Goal: Task Accomplishment & Management: Complete application form

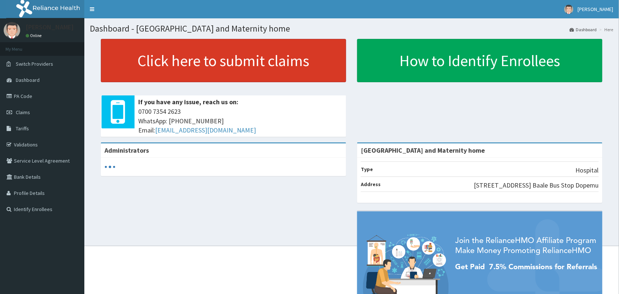
click at [254, 71] on link "Click here to submit claims" at bounding box center [223, 60] width 245 height 43
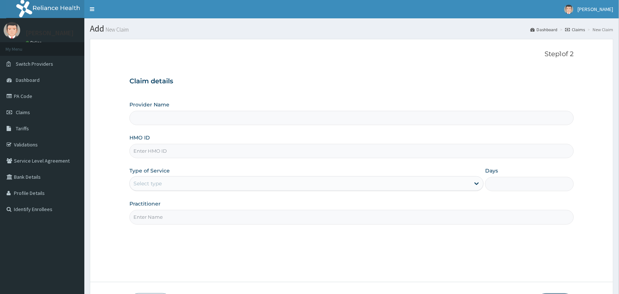
type input "[GEOGRAPHIC_DATA] and Maternity home"
click at [221, 151] on input "HMO ID" at bounding box center [351, 151] width 444 height 14
paste input "OKB/11328/A"
type input "OKB/11328/A"
click at [147, 180] on div "Select type" at bounding box center [147, 183] width 28 height 7
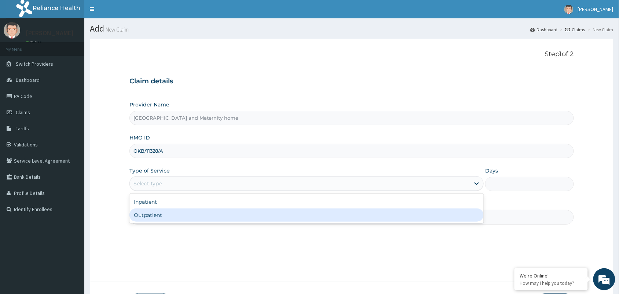
click at [154, 216] on div "Outpatient" at bounding box center [306, 214] width 354 height 13
type input "1"
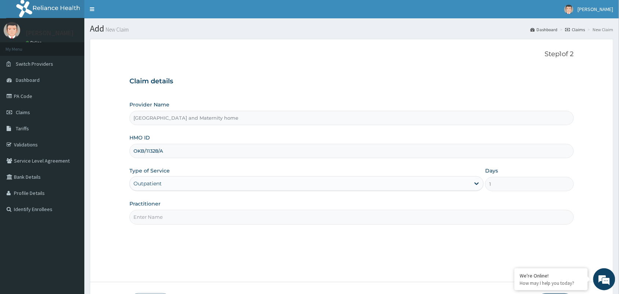
drag, startPoint x: 162, startPoint y: 221, endPoint x: 167, endPoint y: 217, distance: 6.8
click at [162, 221] on input "Practitioner" at bounding box center [351, 217] width 444 height 14
type input "DR ABUBAKAR"
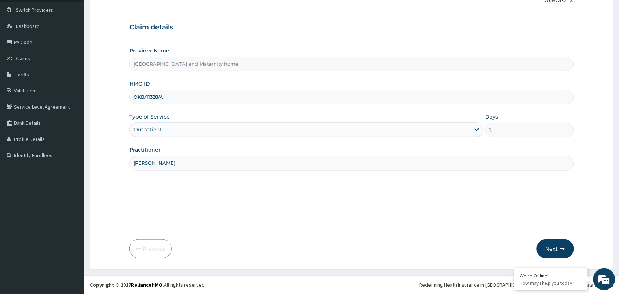
click at [560, 250] on icon "button" at bounding box center [562, 248] width 5 height 5
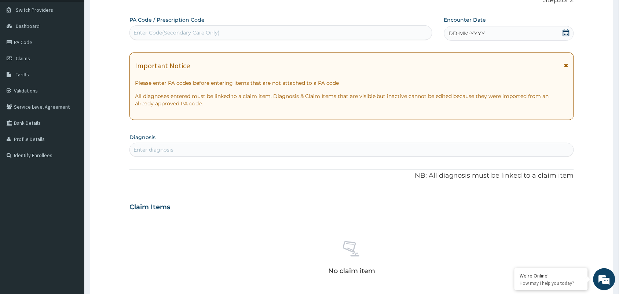
click at [177, 35] on div "Enter Code(Secondary Care Only)" at bounding box center [176, 32] width 86 height 7
paste input "PA/1FA192"
type input "PA/1FA192"
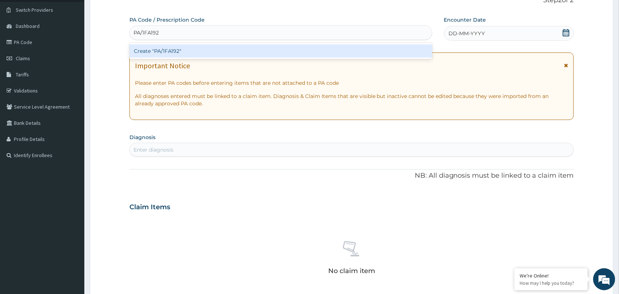
click at [178, 51] on div "Create "PA/1FA192"" at bounding box center [280, 50] width 303 height 13
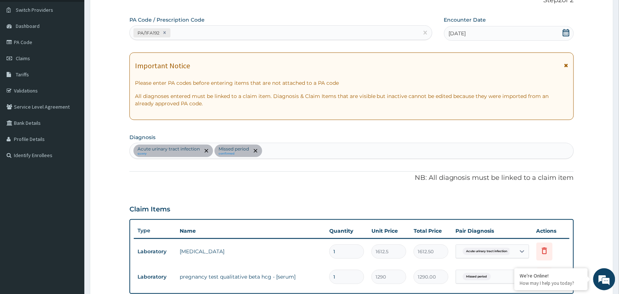
scroll to position [146, 0]
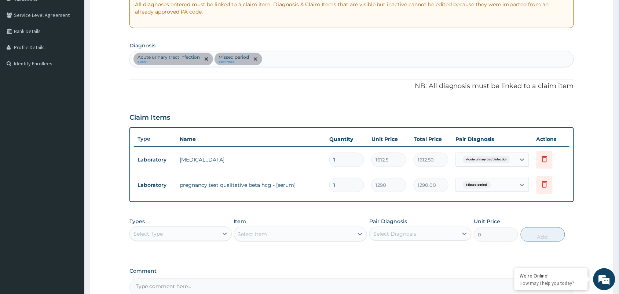
click at [282, 57] on div "Acute urinary tract infection query Missed period confirmed" at bounding box center [352, 58] width 444 height 15
type input "seps"
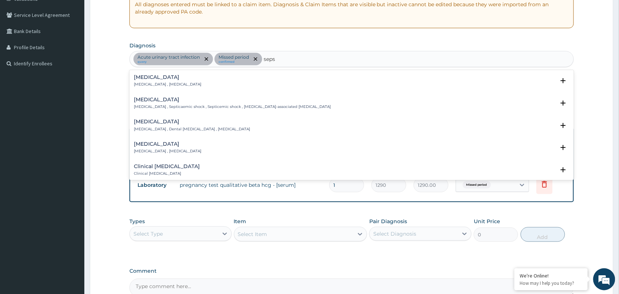
click at [166, 83] on p "Systemic infection , Sepsis" at bounding box center [167, 84] width 67 height 5
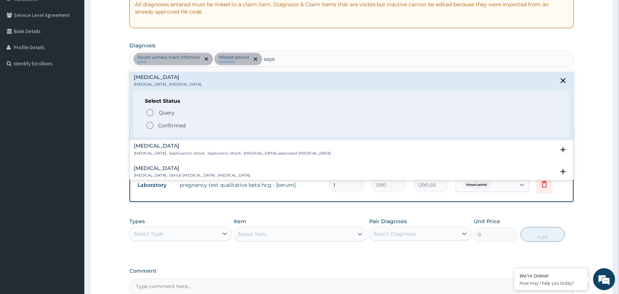
click at [178, 127] on p "Confirmed" at bounding box center [171, 125] width 27 height 7
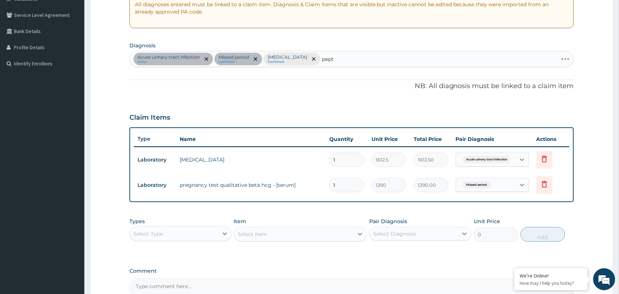
type input "pepti"
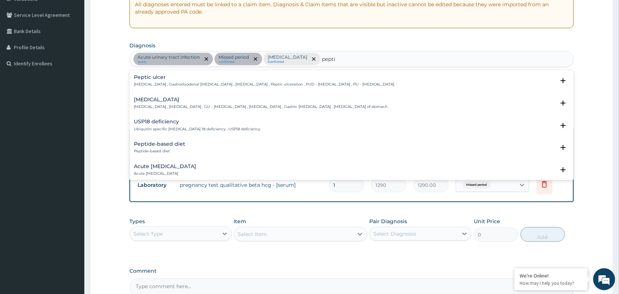
click at [158, 82] on p "Peptic ulcer , Gastroduodenal ulcer , Peptic ulcer disease , Peptic ulceration …" at bounding box center [264, 84] width 261 height 5
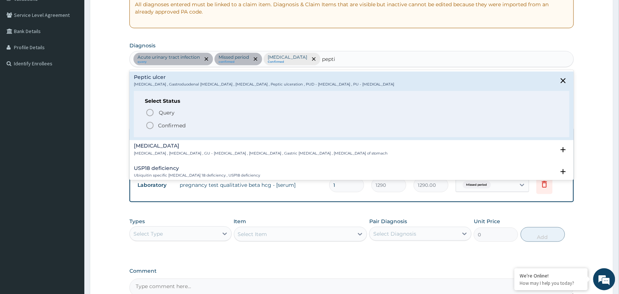
click at [166, 124] on p "Confirmed" at bounding box center [171, 125] width 27 height 7
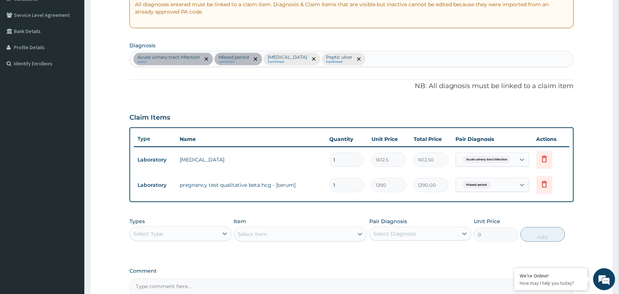
scroll to position [225, 0]
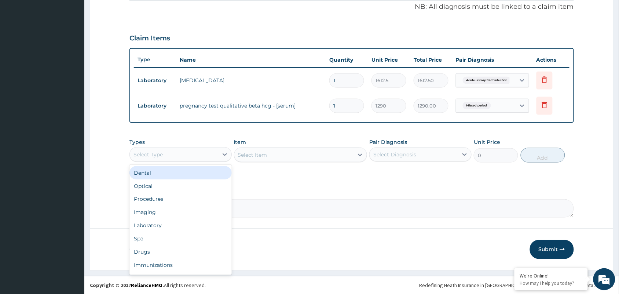
click at [173, 152] on div "Select Type" at bounding box center [174, 154] width 88 height 12
click at [162, 203] on div "Procedures" at bounding box center [180, 198] width 102 height 13
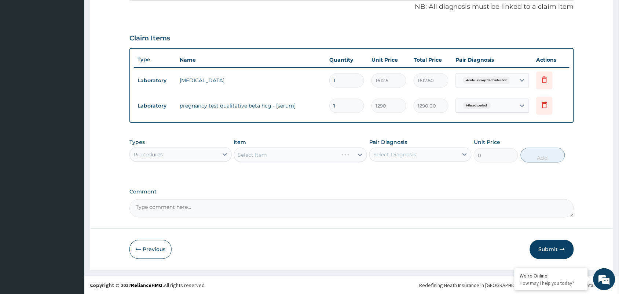
click at [258, 152] on div "Select Item" at bounding box center [300, 154] width 133 height 15
click at [252, 152] on div "Select Item" at bounding box center [300, 154] width 133 height 15
click at [256, 154] on div "Select Item" at bounding box center [300, 154] width 133 height 15
click at [256, 154] on div "Select Item" at bounding box center [252, 154] width 29 height 7
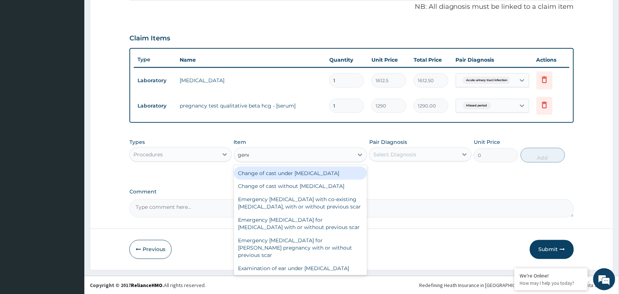
type input "gener"
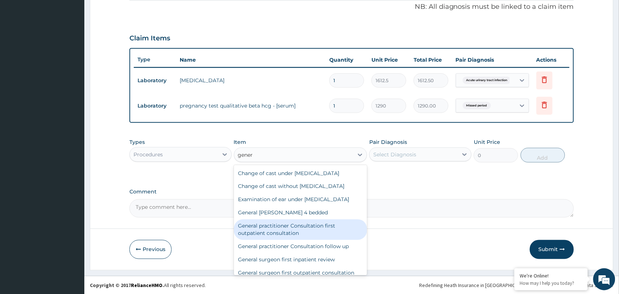
click at [288, 232] on div "General practitioner Consultation first outpatient consultation" at bounding box center [300, 229] width 133 height 21
type input "3547.5"
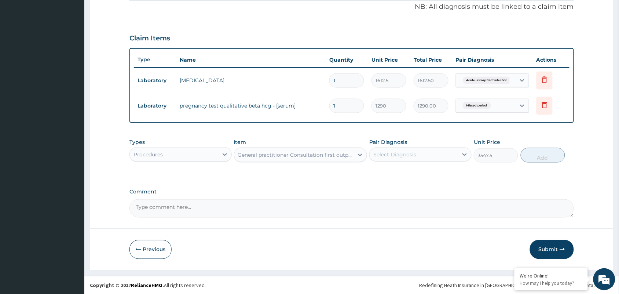
click at [412, 158] on div "Select Diagnosis" at bounding box center [414, 154] width 88 height 12
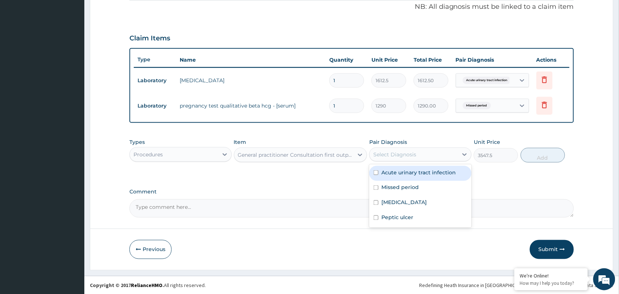
click at [404, 175] on label "Acute urinary tract infection" at bounding box center [418, 172] width 74 height 7
checkbox input "true"
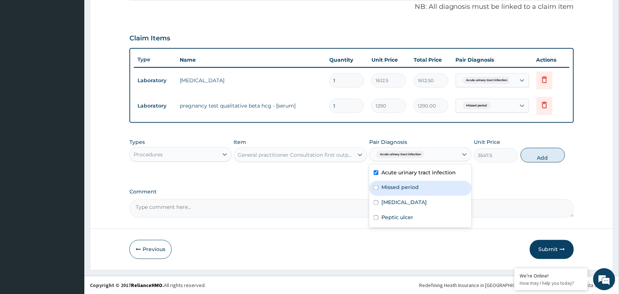
click at [399, 185] on label "Missed period" at bounding box center [399, 187] width 37 height 7
checkbox input "true"
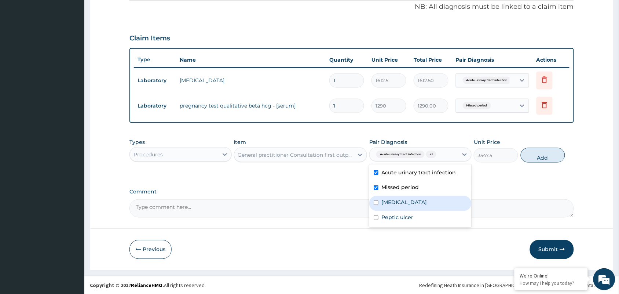
click at [397, 196] on div "Sepsis" at bounding box center [420, 203] width 102 height 15
checkbox input "true"
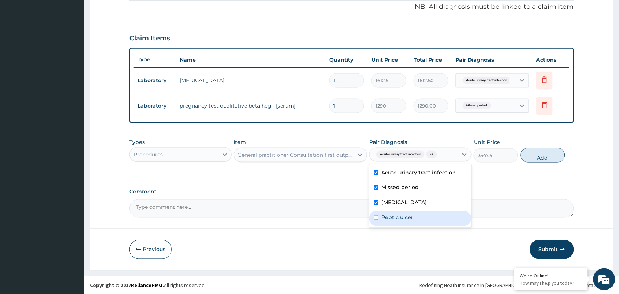
click at [400, 216] on label "Peptic ulcer" at bounding box center [397, 217] width 32 height 7
checkbox input "true"
click at [544, 163] on div "Types Procedures Item General practitioner Consultation first outpatient consul…" at bounding box center [351, 151] width 444 height 32
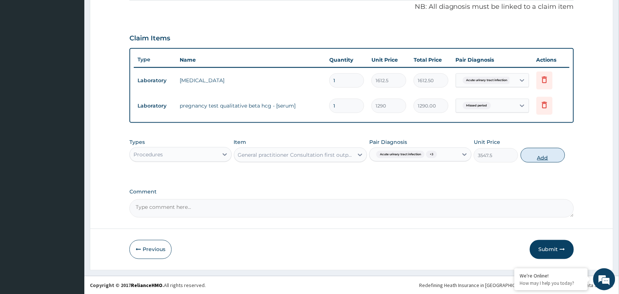
click at [537, 152] on button "Add" at bounding box center [543, 155] width 44 height 15
type input "0"
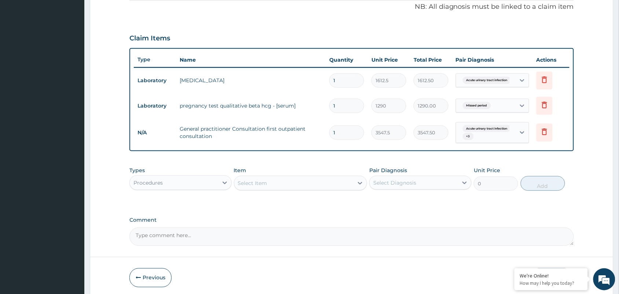
click at [170, 184] on div "Procedures" at bounding box center [174, 183] width 88 height 12
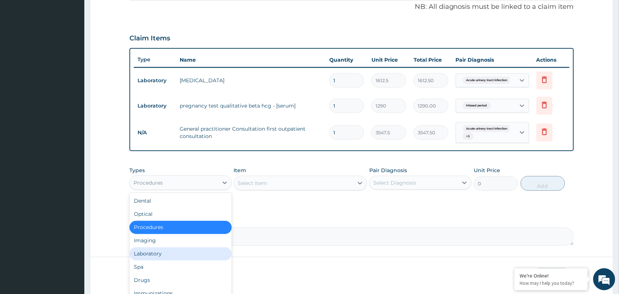
click at [161, 253] on div "Laboratory" at bounding box center [180, 253] width 102 height 13
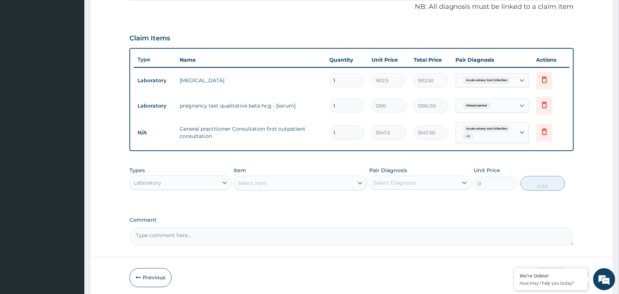
click at [250, 185] on div "Select Item" at bounding box center [252, 182] width 29 height 7
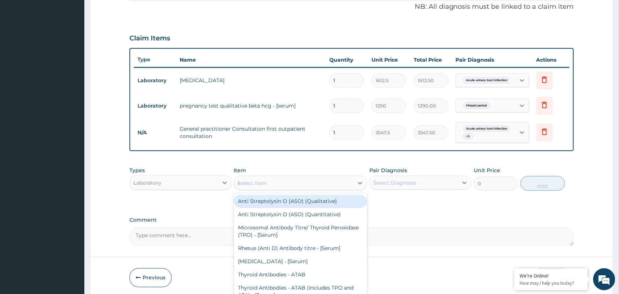
type input "mala"
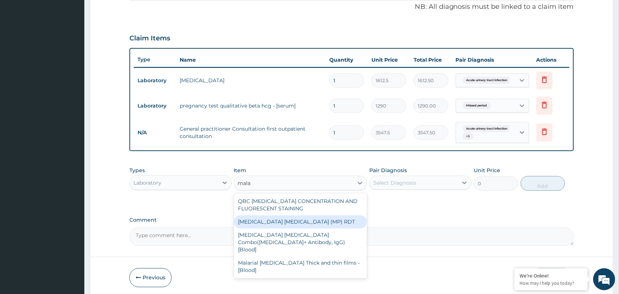
click at [305, 221] on div "MALARIA PARASITE (MP) RDT" at bounding box center [300, 221] width 133 height 13
type input "1612.5"
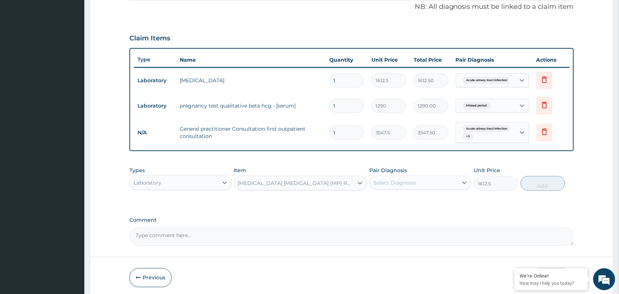
click at [393, 184] on div "Select Diagnosis" at bounding box center [394, 182] width 43 height 7
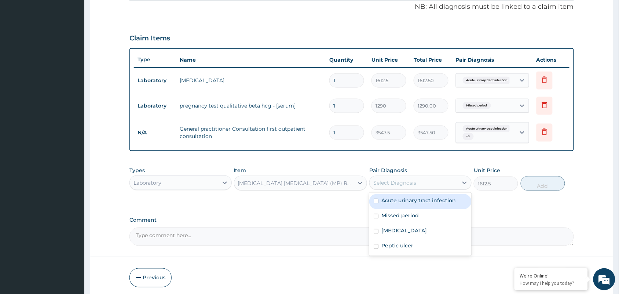
scroll to position [41, 0]
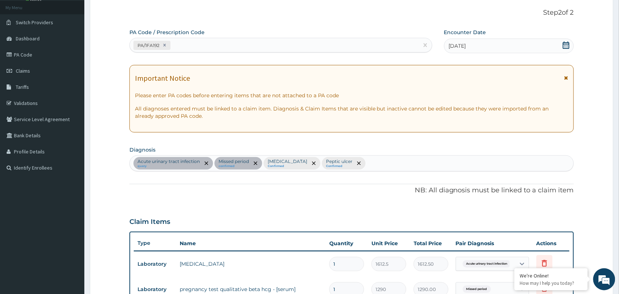
click at [368, 167] on div "Acute urinary tract infection query Missed period confirmed Sepsis Confirmed Pe…" at bounding box center [352, 162] width 444 height 15
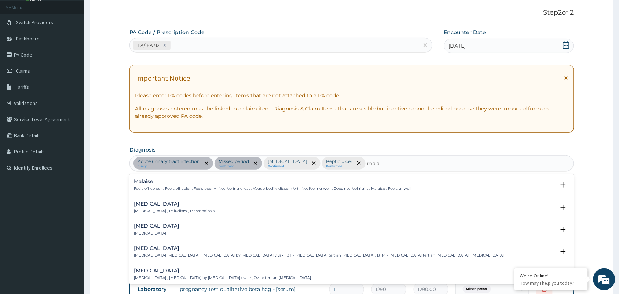
type input "malar"
click at [149, 206] on h4 "Malaria" at bounding box center [174, 203] width 81 height 5
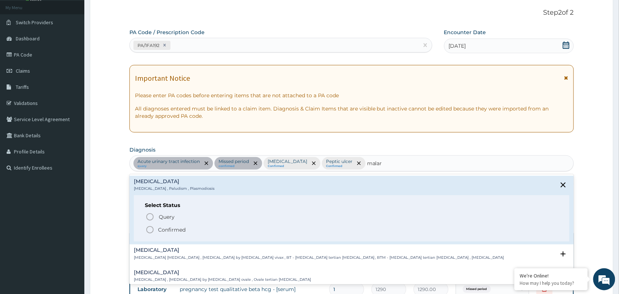
click at [174, 251] on div "Vivax malaria Vivax malaria , Benign tertian malaria , Malaria by Plasmodium vi…" at bounding box center [319, 253] width 370 height 13
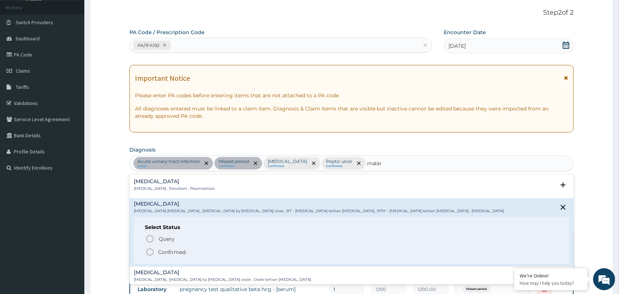
click at [170, 250] on p "Confirmed" at bounding box center [171, 251] width 27 height 7
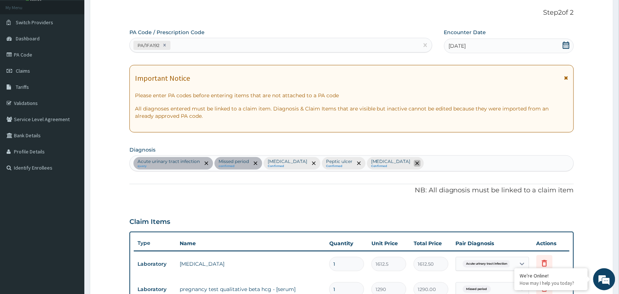
click at [415, 162] on icon "remove selection option" at bounding box center [417, 163] width 4 height 4
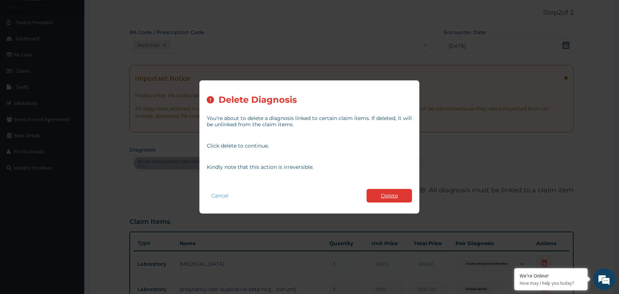
click at [378, 191] on button "Delete" at bounding box center [389, 196] width 45 height 14
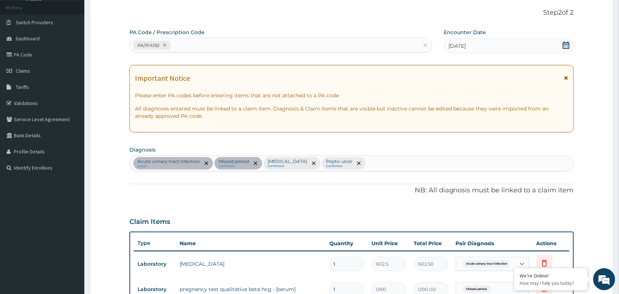
click at [355, 163] on div "Acute urinary tract infection query Missed period confirmed Sepsis Confirmed Pe…" at bounding box center [352, 162] width 444 height 15
type input "malar"
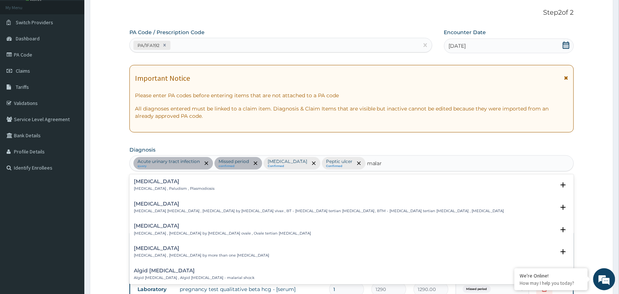
click at [150, 181] on h4 "Malaria" at bounding box center [174, 181] width 81 height 5
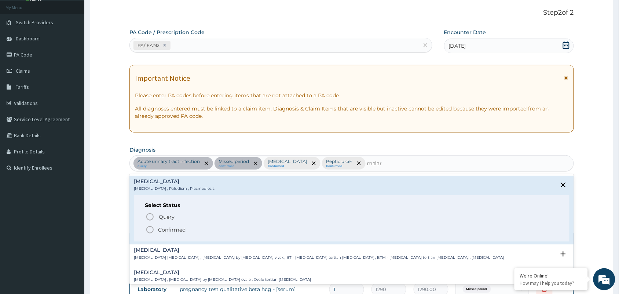
click at [165, 229] on p "Confirmed" at bounding box center [171, 229] width 27 height 7
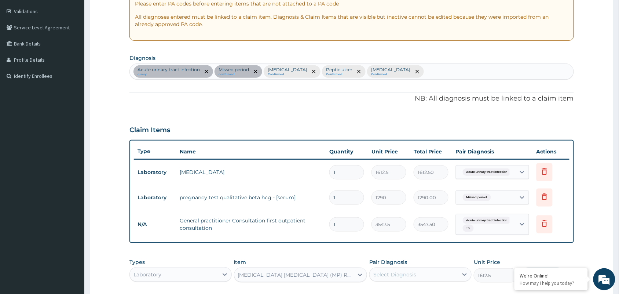
scroll to position [225, 0]
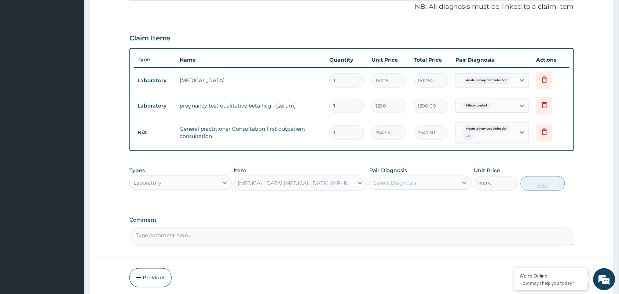
drag, startPoint x: 387, startPoint y: 182, endPoint x: 387, endPoint y: 186, distance: 4.0
click at [387, 182] on div "Select Diagnosis" at bounding box center [394, 182] width 43 height 7
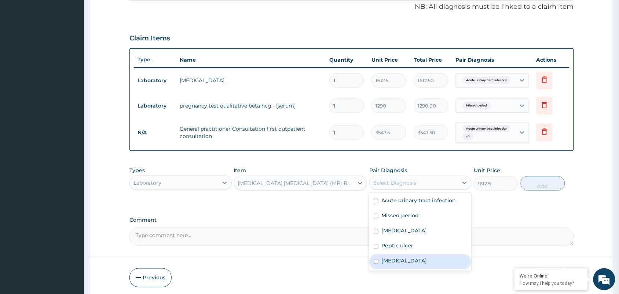
click at [403, 257] on div "Malaria" at bounding box center [420, 261] width 102 height 15
checkbox input "true"
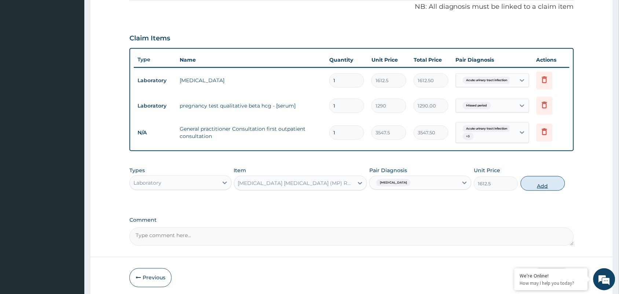
click at [533, 182] on button "Add" at bounding box center [543, 183] width 44 height 15
type input "0"
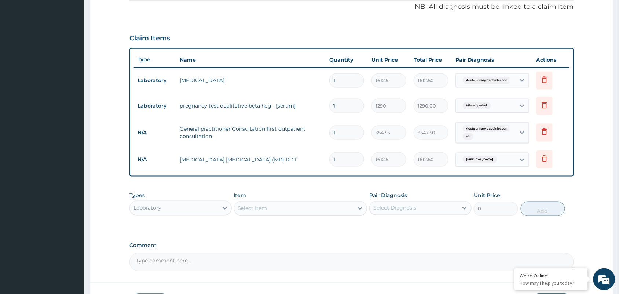
click at [247, 209] on div "Select Item" at bounding box center [252, 208] width 29 height 7
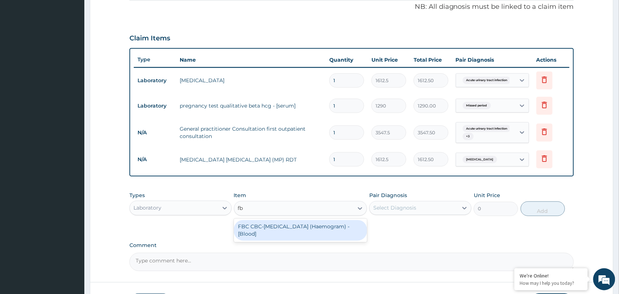
type input "fbc"
click at [281, 229] on div "FBC CBC-Complete Blood Count (Haemogram) - [Blood]" at bounding box center [300, 230] width 133 height 21
type input "4300"
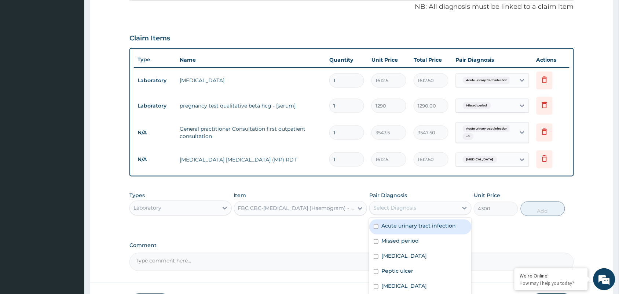
click at [407, 209] on div "Select Diagnosis" at bounding box center [394, 207] width 43 height 7
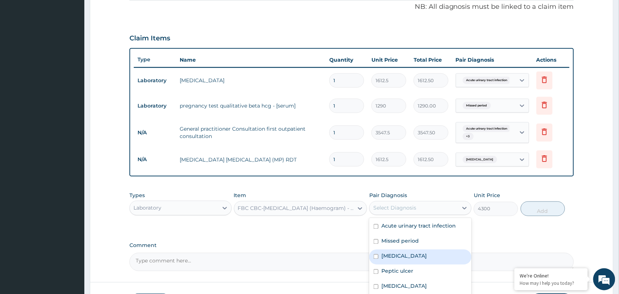
click at [407, 255] on div "Sepsis" at bounding box center [420, 256] width 102 height 15
checkbox input "true"
click at [536, 215] on button "Add" at bounding box center [543, 208] width 44 height 15
type input "0"
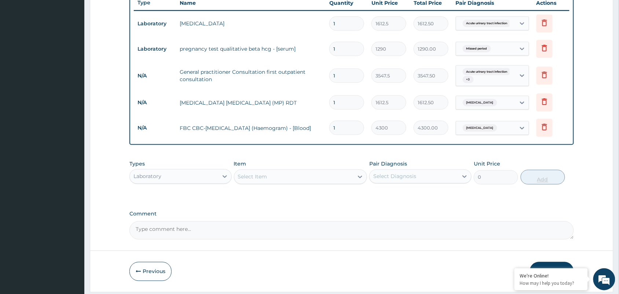
scroll to position [304, 0]
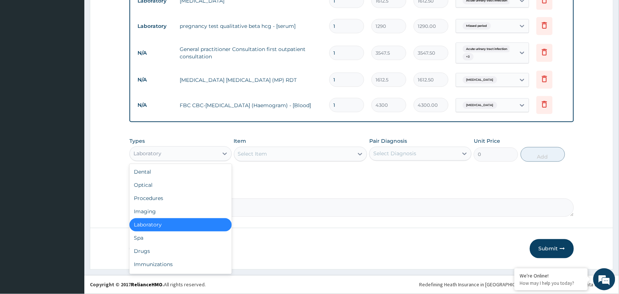
click at [183, 158] on div "Laboratory" at bounding box center [174, 154] width 88 height 12
click at [153, 246] on div "Drugs" at bounding box center [180, 251] width 102 height 13
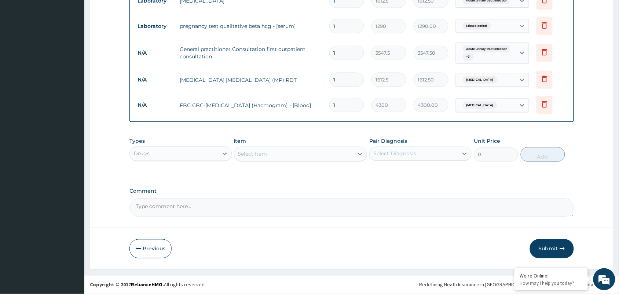
click at [290, 149] on div "Select Item" at bounding box center [294, 154] width 120 height 12
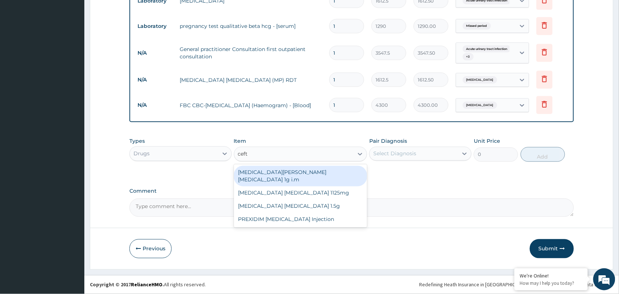
type input "ceftr"
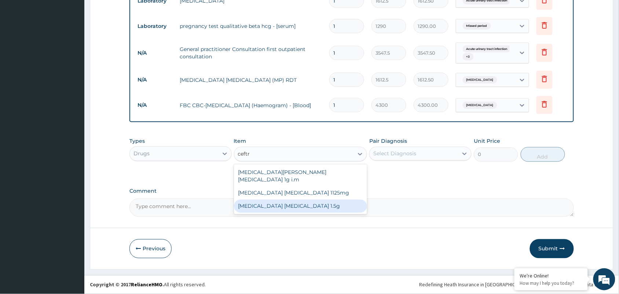
click at [304, 199] on div "Ceftriaxone sulbactam 1.5g" at bounding box center [300, 205] width 133 height 13
type input "1419"
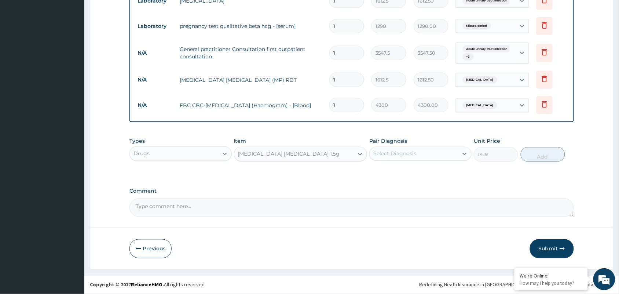
click at [390, 154] on div "Select Diagnosis" at bounding box center [394, 153] width 43 height 7
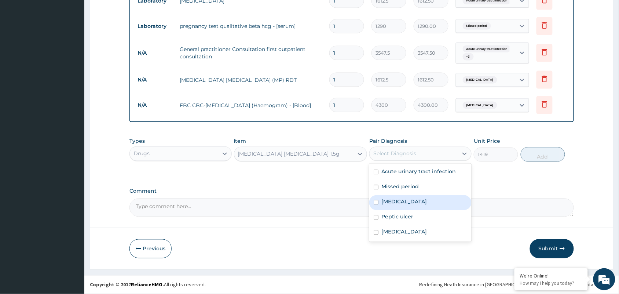
click at [393, 201] on label "Sepsis" at bounding box center [403, 201] width 45 height 7
checkbox input "true"
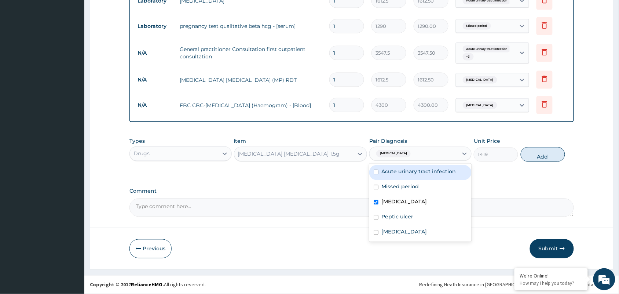
click at [413, 173] on label "Acute urinary tract infection" at bounding box center [418, 171] width 74 height 7
checkbox input "true"
click at [528, 155] on button "Add" at bounding box center [543, 154] width 44 height 15
type input "0"
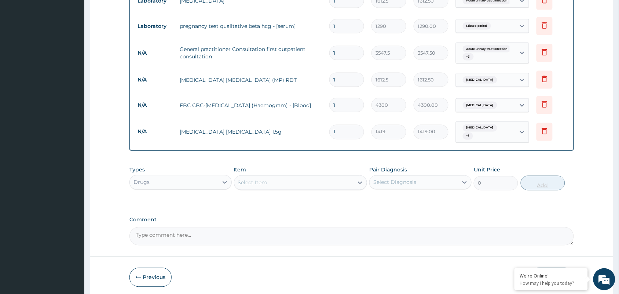
type input "0.00"
type input "3"
type input "4257.00"
type input "3"
click at [260, 179] on div "Select Item" at bounding box center [252, 182] width 29 height 7
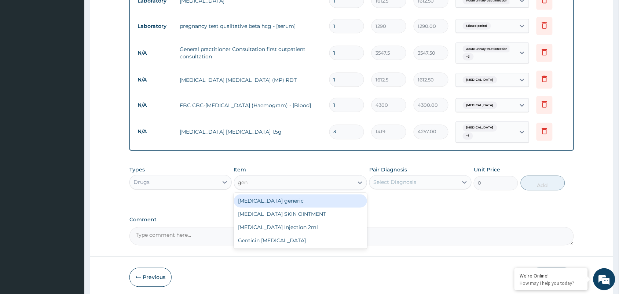
type input "gent"
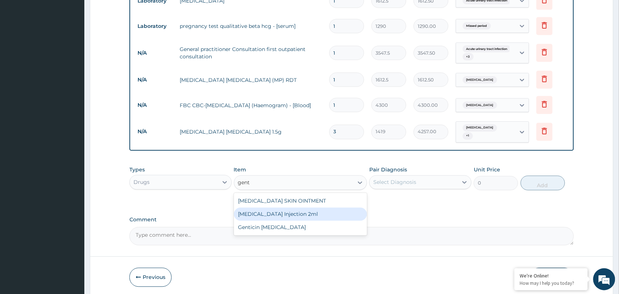
drag, startPoint x: 287, startPoint y: 208, endPoint x: 406, endPoint y: 189, distance: 120.7
click at [287, 209] on div "GENTAMICIN Injection 2ml" at bounding box center [300, 213] width 133 height 13
type input "331.1"
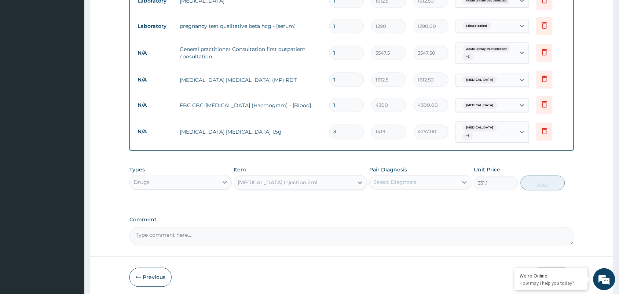
click at [400, 182] on div "Select Diagnosis" at bounding box center [394, 182] width 43 height 7
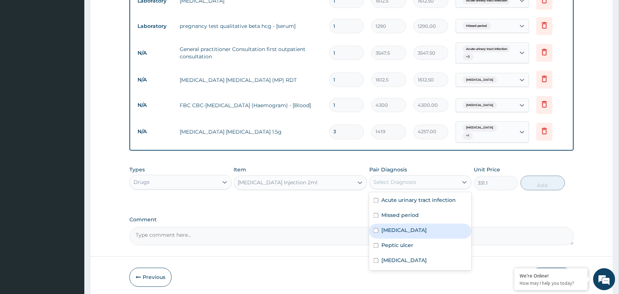
click at [389, 227] on label "Sepsis" at bounding box center [403, 230] width 45 height 7
checkbox input "true"
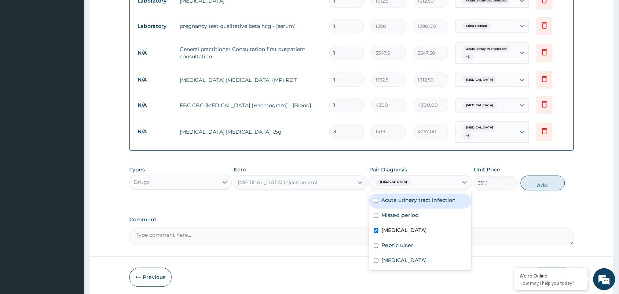
click at [427, 198] on label "Acute urinary tract infection" at bounding box center [418, 199] width 74 height 7
click at [409, 202] on div "Acute urinary tract infection" at bounding box center [420, 201] width 102 height 15
checkbox input "false"
click at [532, 179] on button "Add" at bounding box center [543, 183] width 44 height 15
type input "0"
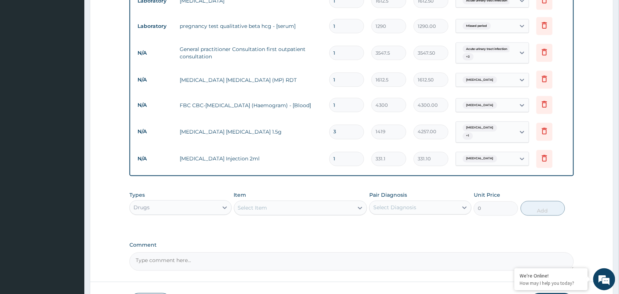
type input "0.00"
type input "2"
type input "662.20"
type input "2"
click at [243, 204] on div "Select Item" at bounding box center [252, 207] width 29 height 7
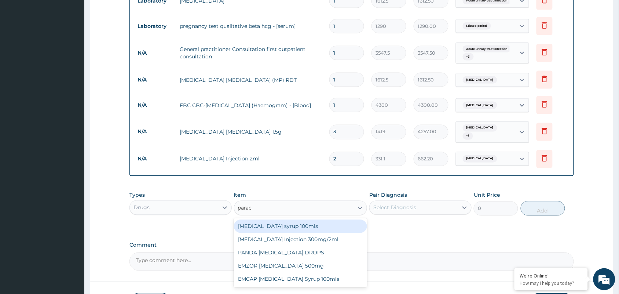
type input "parace"
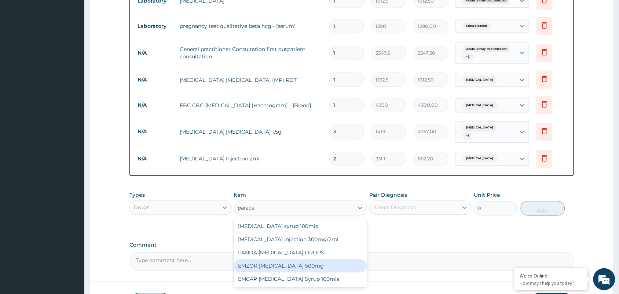
click at [286, 267] on div "EMZOR PARACETAMOL 500mg" at bounding box center [300, 265] width 133 height 13
type input "23.65"
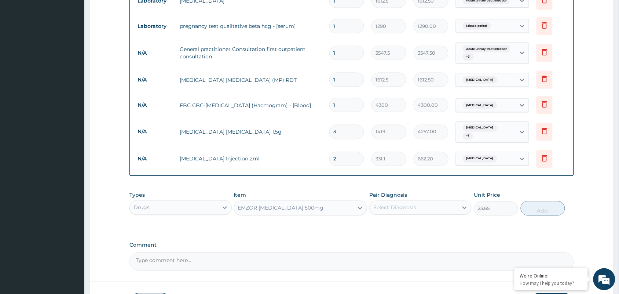
click at [401, 204] on div "Select Diagnosis" at bounding box center [394, 207] width 43 height 7
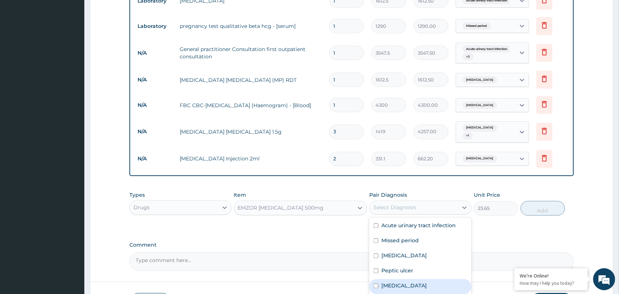
click at [398, 282] on label "Malaria" at bounding box center [403, 285] width 45 height 7
checkbox input "true"
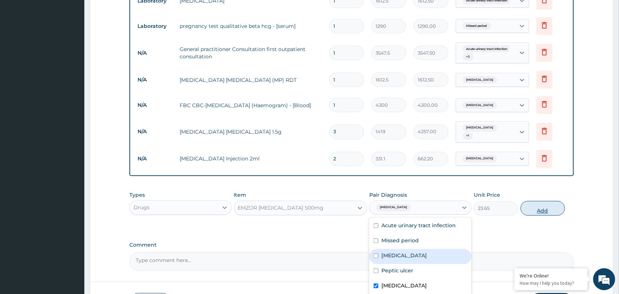
click at [551, 203] on button "Add" at bounding box center [543, 208] width 44 height 15
type input "0"
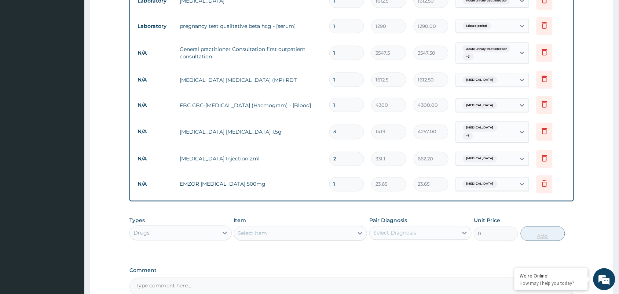
type input "18"
type input "425.70"
type input "18"
click at [264, 233] on div "Select Item" at bounding box center [252, 232] width 29 height 7
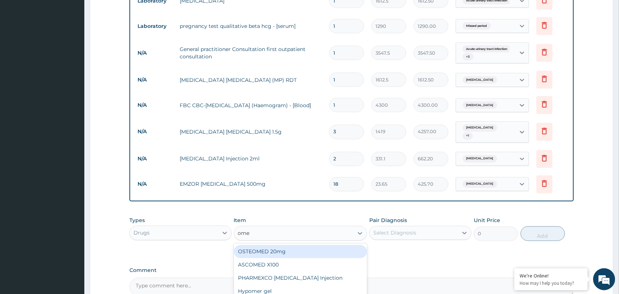
type input "omep"
click at [284, 246] on div "OMEPRAZOLE 20mg (OMEFAST)" at bounding box center [300, 251] width 133 height 13
type input "82.775"
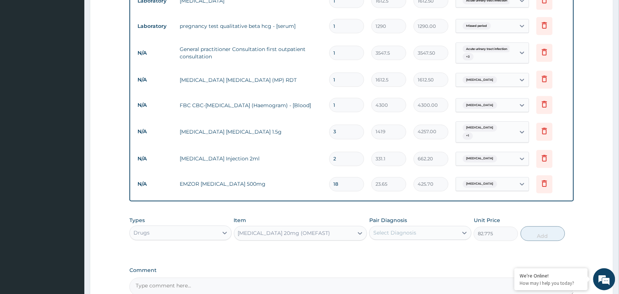
click at [406, 227] on div "Select Diagnosis" at bounding box center [414, 233] width 88 height 12
click at [412, 292] on label "Peptic ulcer" at bounding box center [397, 295] width 32 height 7
checkbox input "true"
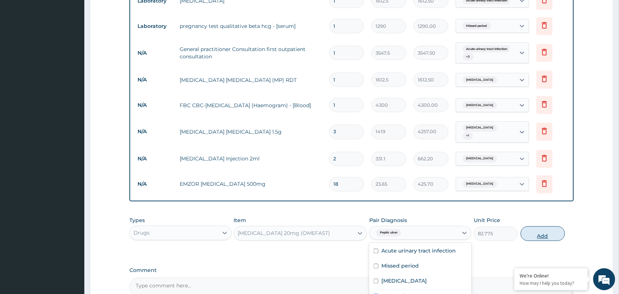
click at [537, 232] on button "Add" at bounding box center [543, 233] width 44 height 15
type input "0"
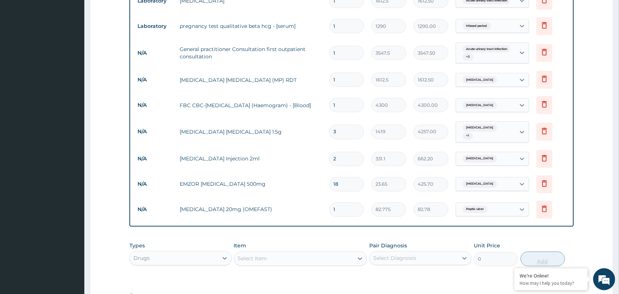
type input "14"
type input "1158.85"
type input "14"
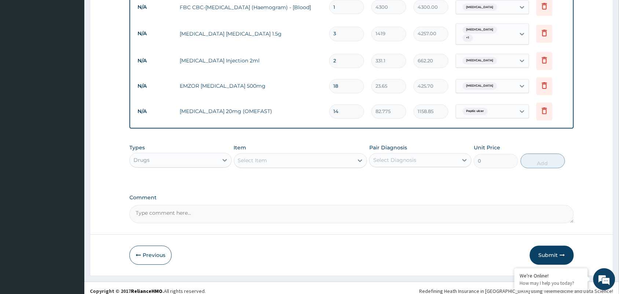
scroll to position [405, 0]
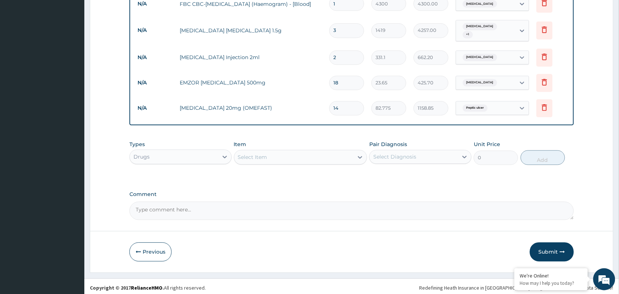
click at [250, 154] on div "Select Item" at bounding box center [252, 157] width 29 height 7
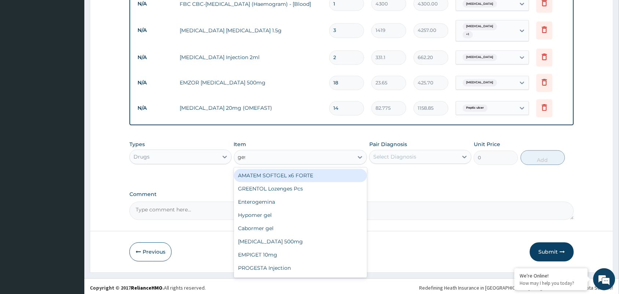
type input "gest"
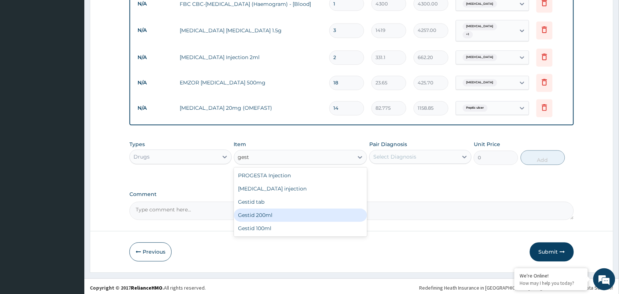
click at [261, 215] on div "Gestid 200ml" at bounding box center [300, 215] width 133 height 13
type input "1064.25"
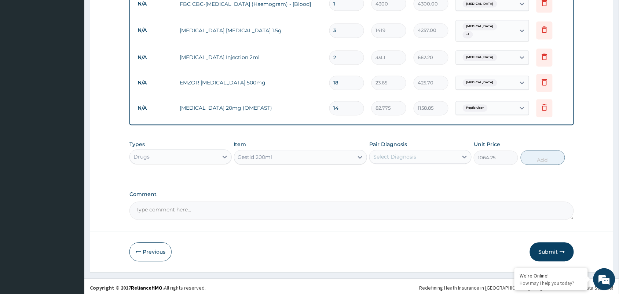
click at [392, 153] on div "Select Diagnosis" at bounding box center [394, 156] width 43 height 7
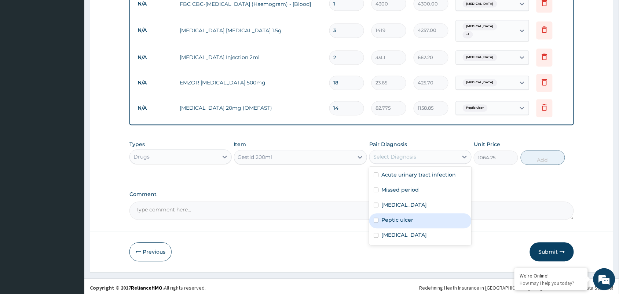
click at [400, 218] on label "Peptic ulcer" at bounding box center [397, 219] width 32 height 7
checkbox input "true"
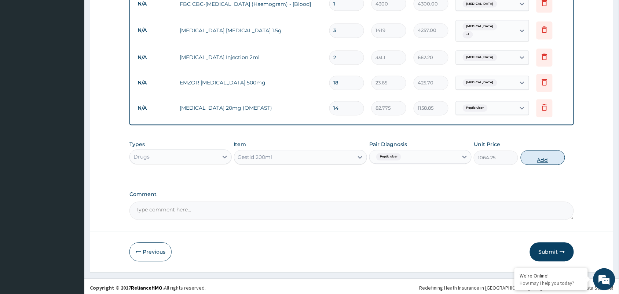
click at [541, 158] on button "Add" at bounding box center [543, 157] width 44 height 15
type input "0"
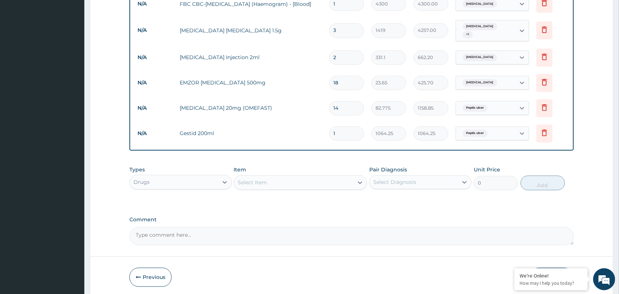
click at [250, 179] on div "Select Item" at bounding box center [252, 182] width 29 height 7
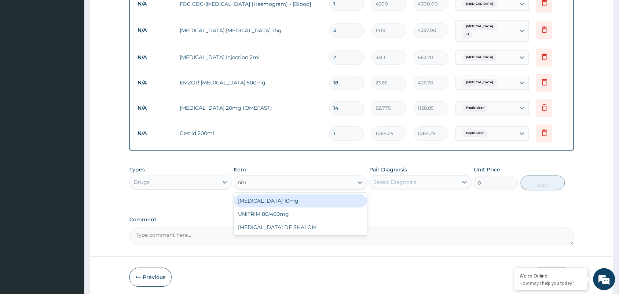
type input "nitro"
click at [281, 194] on div "NITROFURANTOIN DE SHALOM" at bounding box center [300, 200] width 133 height 13
type input "236.5"
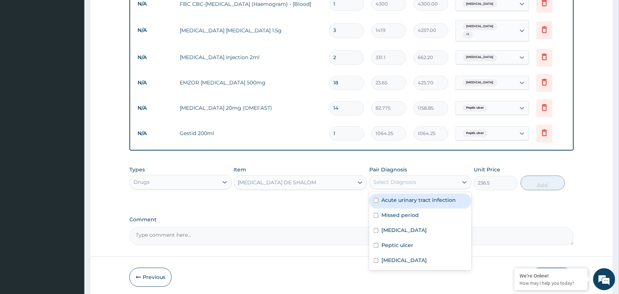
click at [387, 176] on div "Select Diagnosis" at bounding box center [414, 182] width 88 height 12
click at [403, 212] on label "Missed period" at bounding box center [399, 215] width 37 height 7
checkbox input "true"
click at [405, 199] on label "Acute urinary tract infection" at bounding box center [418, 199] width 74 height 7
checkbox input "true"
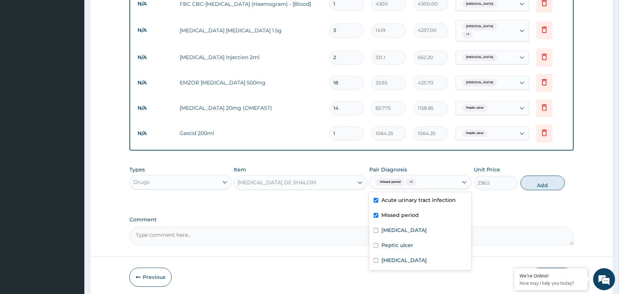
click at [396, 213] on label "Missed period" at bounding box center [399, 215] width 37 height 7
checkbox input "false"
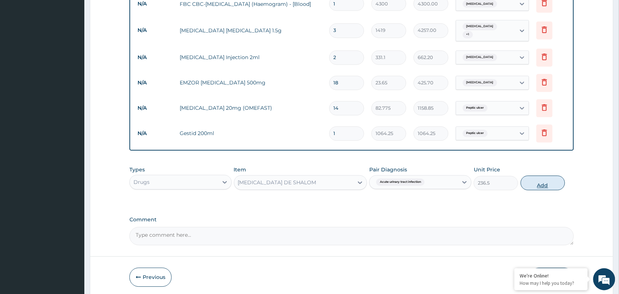
click at [564, 182] on button "Add" at bounding box center [543, 183] width 44 height 15
type input "0"
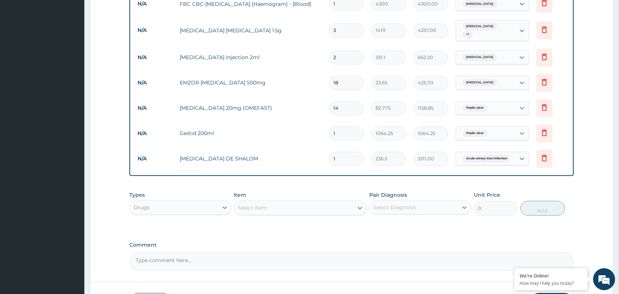
type input "14"
type input "3311.00"
type input "14"
click at [266, 205] on div "Select Item" at bounding box center [252, 207] width 29 height 7
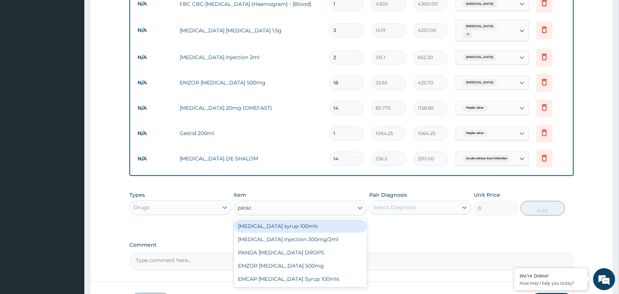
type input "parace"
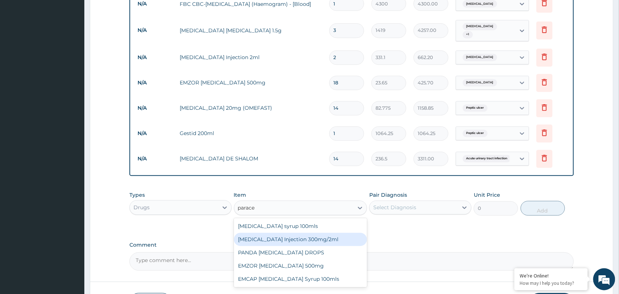
click at [277, 234] on div "PARACETAMOL Injection 300mg/2ml" at bounding box center [300, 239] width 133 height 13
type input "260.15"
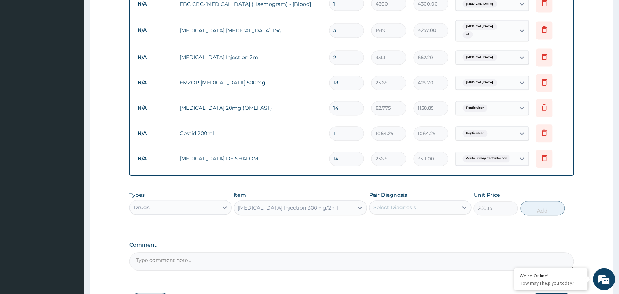
click at [407, 204] on div "Select Diagnosis" at bounding box center [394, 207] width 43 height 7
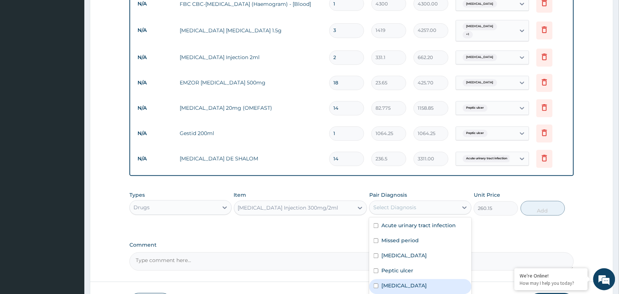
click at [405, 281] on div "Malaria" at bounding box center [420, 286] width 102 height 15
checkbox input "true"
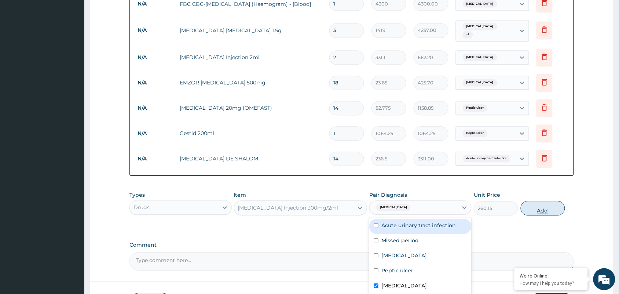
click at [539, 201] on button "Add" at bounding box center [543, 208] width 44 height 15
type input "0"
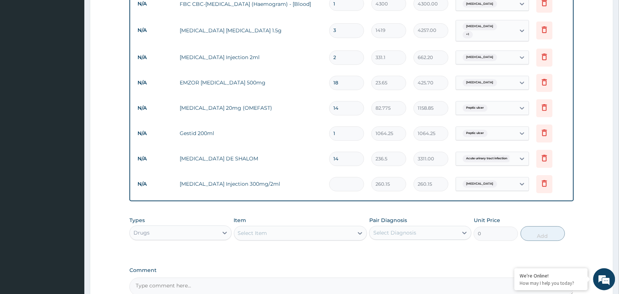
type input "0.00"
type input "2"
type input "520.30"
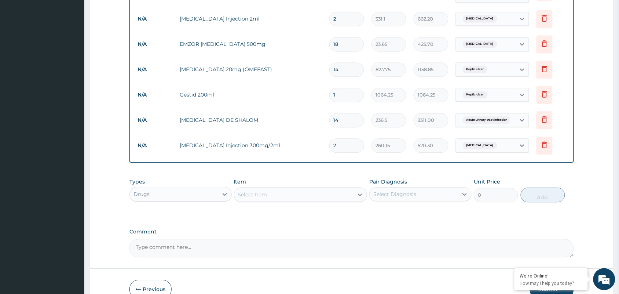
scroll to position [481, 0]
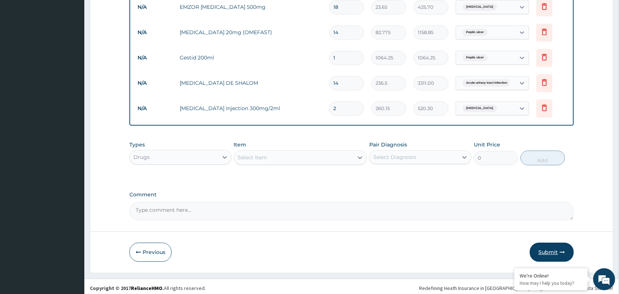
type input "2"
click at [555, 251] on button "Submit" at bounding box center [552, 251] width 44 height 19
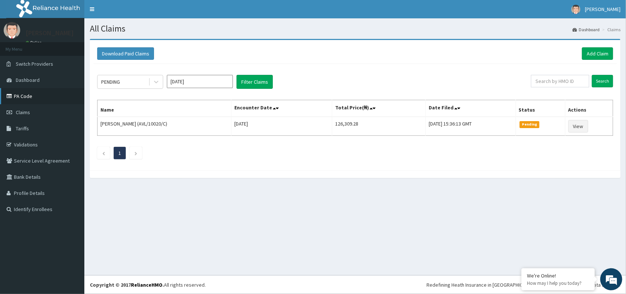
click at [24, 97] on link "PA Code" at bounding box center [42, 96] width 84 height 16
